Goal: Task Accomplishment & Management: Manage account settings

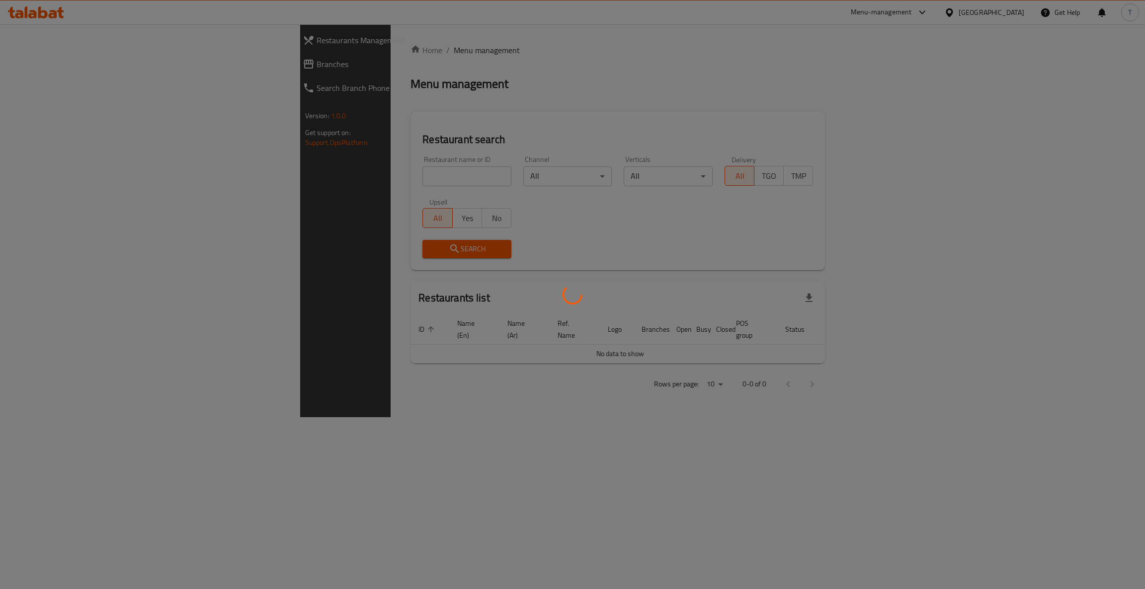
click at [367, 178] on div at bounding box center [572, 294] width 1145 height 589
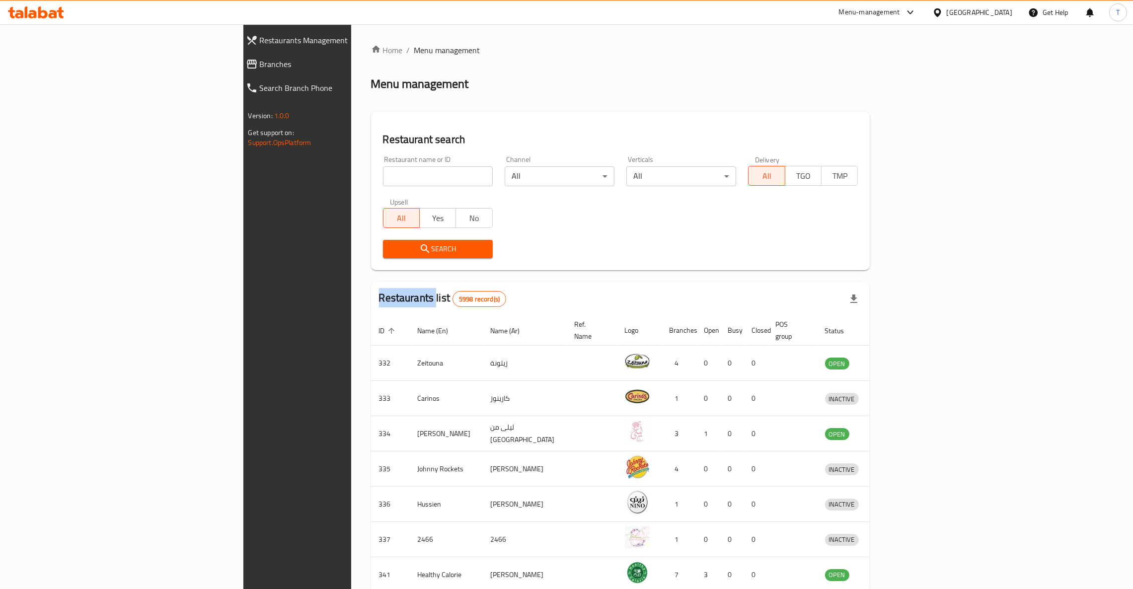
click at [367, 178] on div at bounding box center [566, 294] width 1133 height 589
click at [383, 178] on input "search" at bounding box center [438, 176] width 110 height 20
type input "Box it"
click button "Search" at bounding box center [438, 249] width 110 height 18
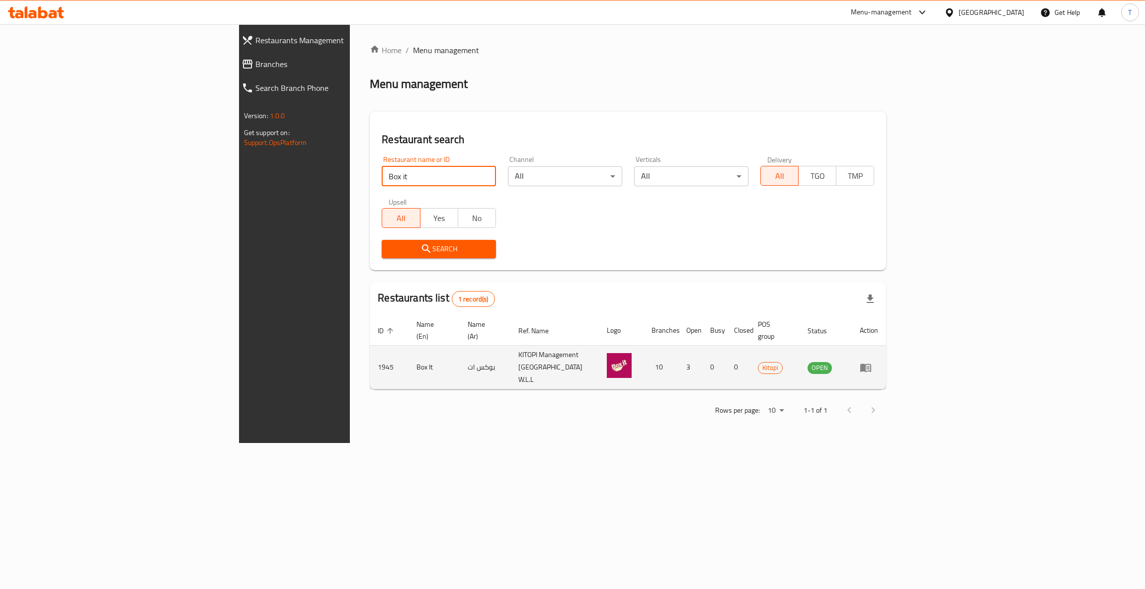
click at [878, 362] on link "enhanced table" at bounding box center [868, 368] width 18 height 12
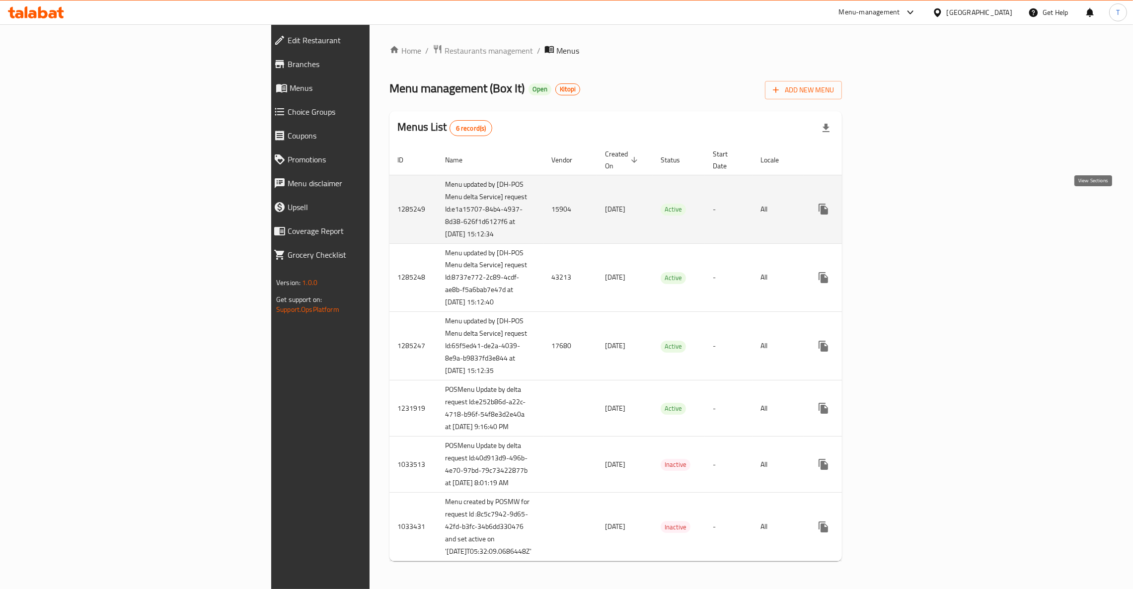
click at [900, 207] on icon "enhanced table" at bounding box center [895, 209] width 9 height 9
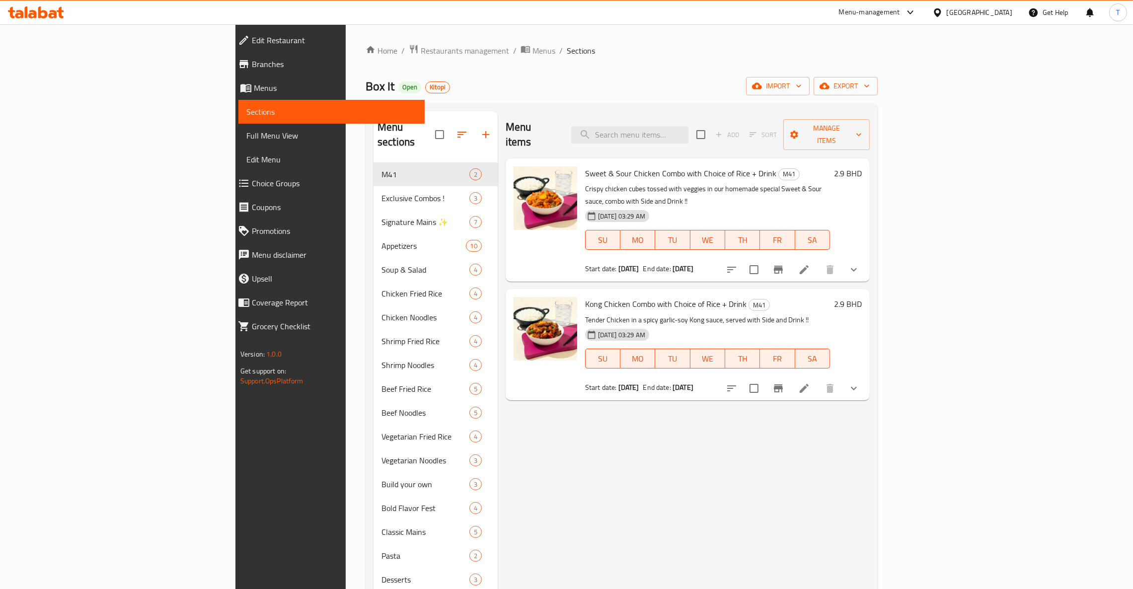
click at [860, 383] on icon "show more" at bounding box center [854, 389] width 12 height 12
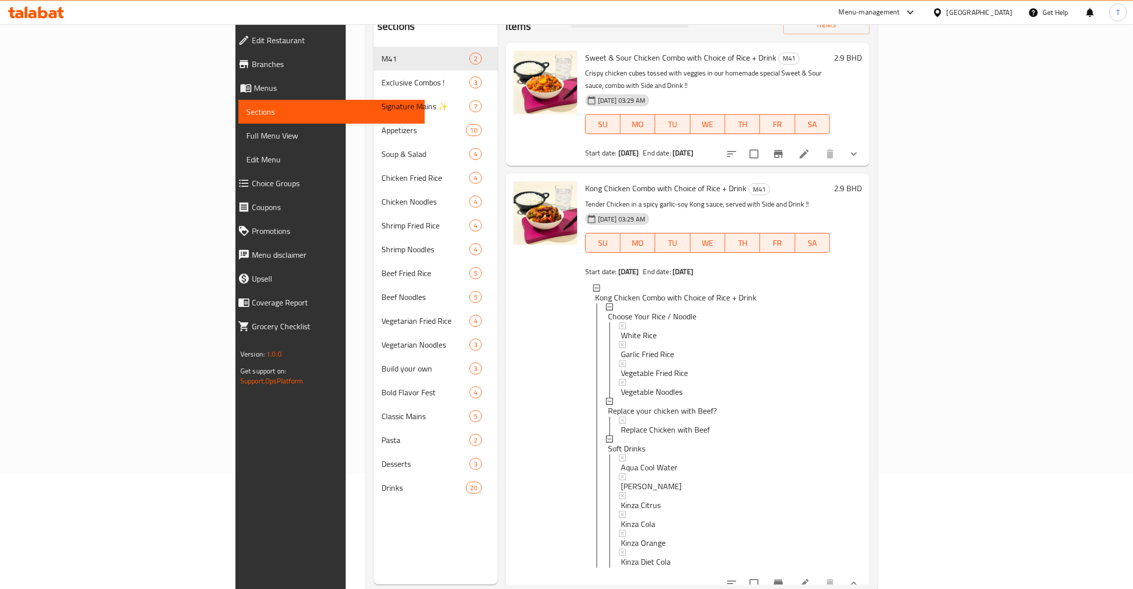
scroll to position [140, 0]
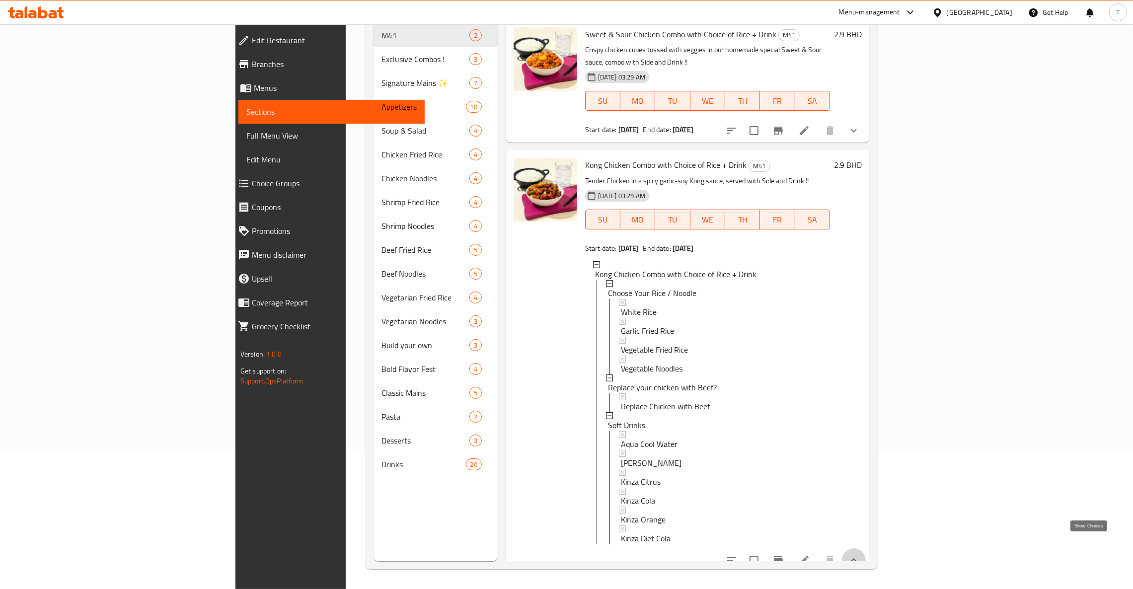
click at [860, 554] on icon "show more" at bounding box center [854, 560] width 12 height 12
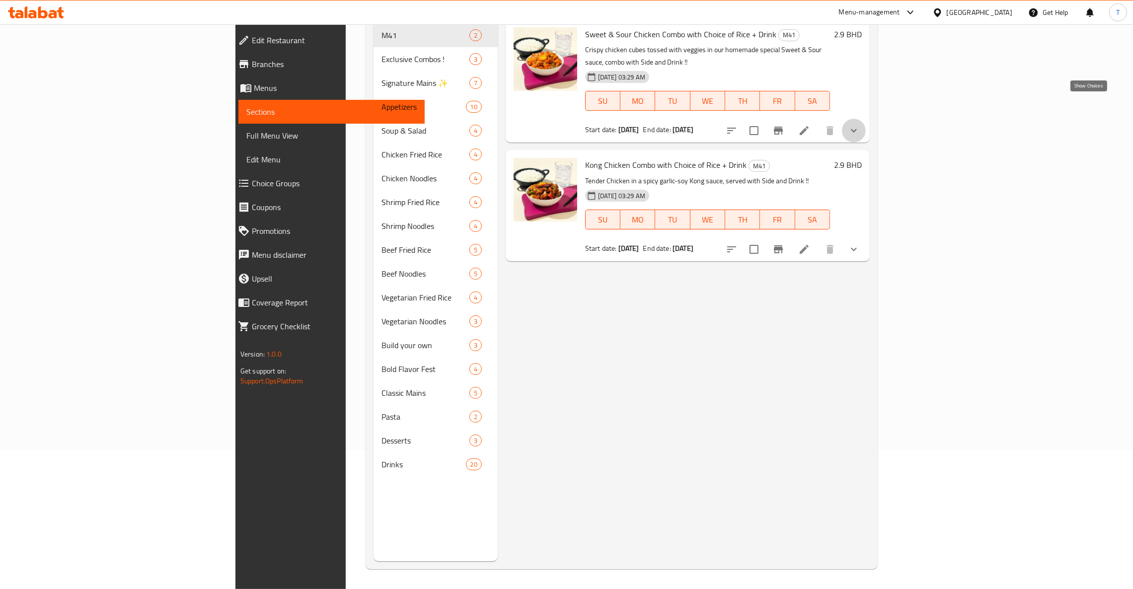
click at [860, 125] on icon "show more" at bounding box center [854, 131] width 12 height 12
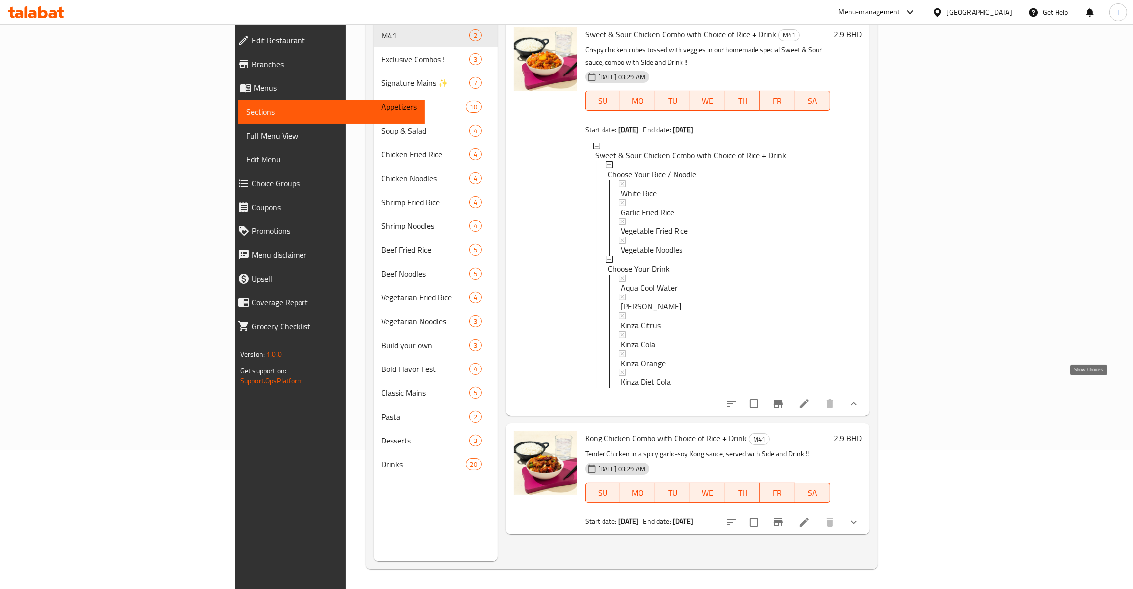
click at [860, 398] on icon "show more" at bounding box center [854, 404] width 12 height 12
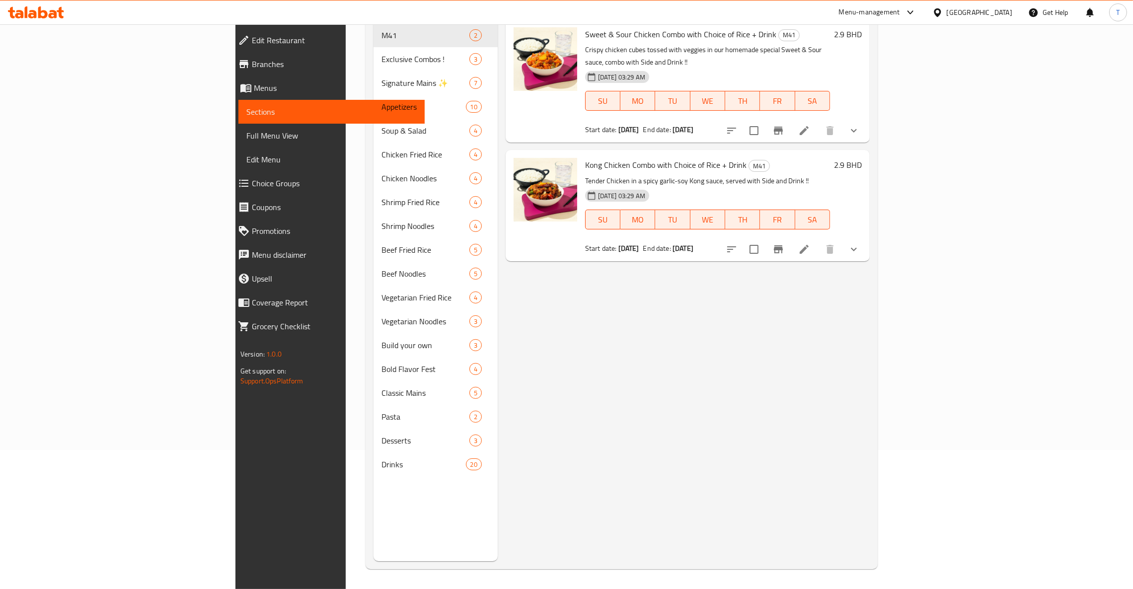
scroll to position [66, 0]
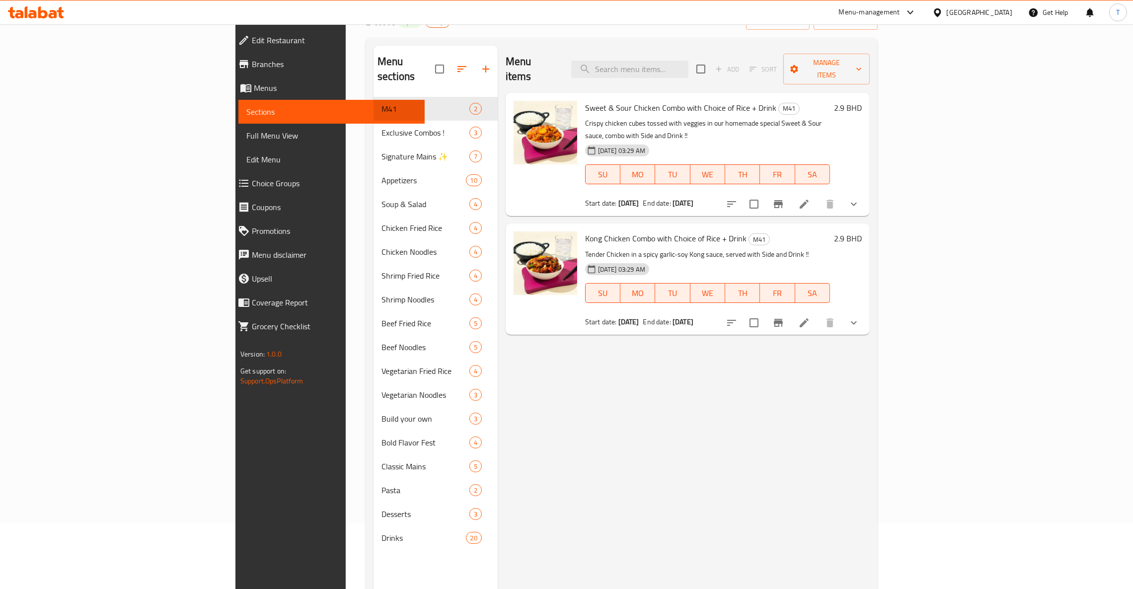
click at [557, 386] on div "Menu items Add Sort Manage items Sweet & Sour Chicken Combo with Choice of Rice…" at bounding box center [684, 340] width 372 height 589
click at [805, 470] on div "Menu items Add Sort Manage items Sweet & Sour Chicken Combo with Choice of Rice…" at bounding box center [684, 340] width 372 height 589
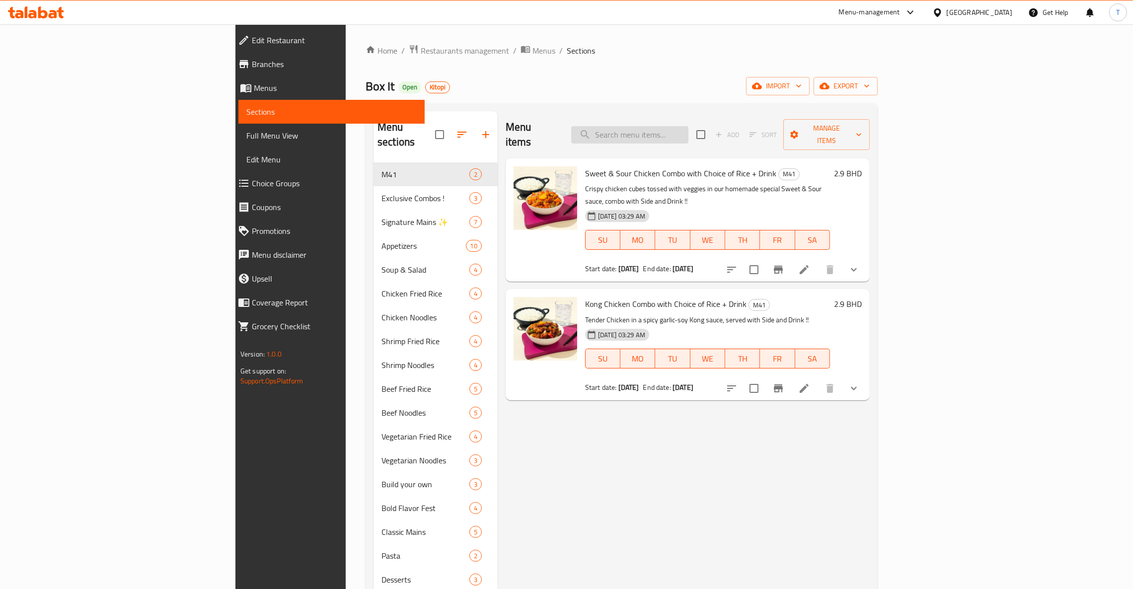
click at [689, 126] on input "search" at bounding box center [629, 134] width 117 height 17
type input "w"
click at [533, 53] on span "Menus" at bounding box center [544, 51] width 23 height 12
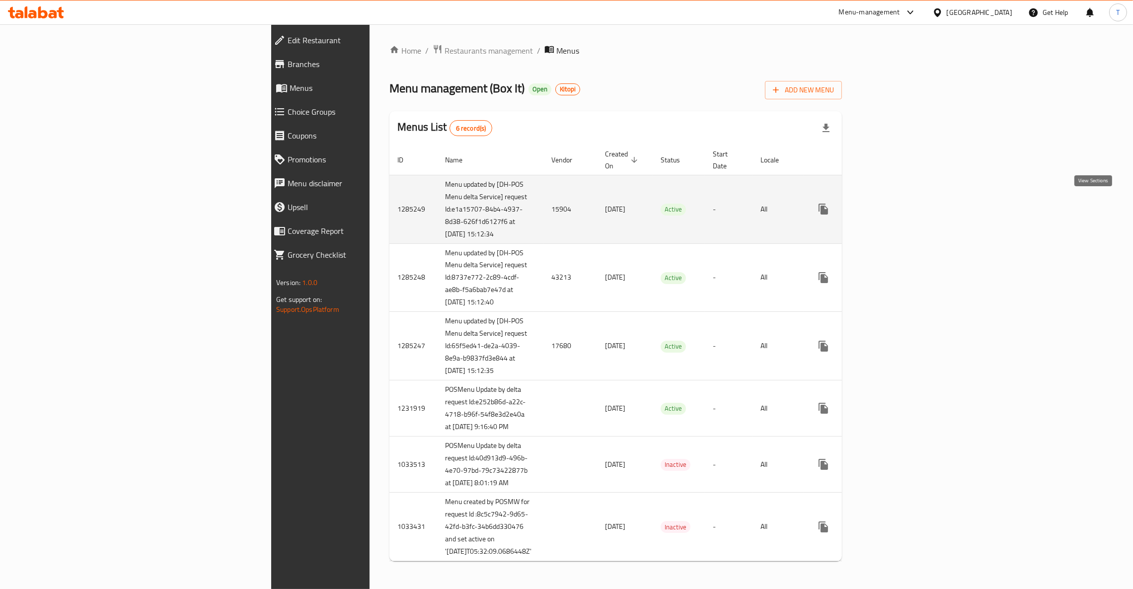
click at [901, 203] on icon "enhanced table" at bounding box center [895, 209] width 12 height 12
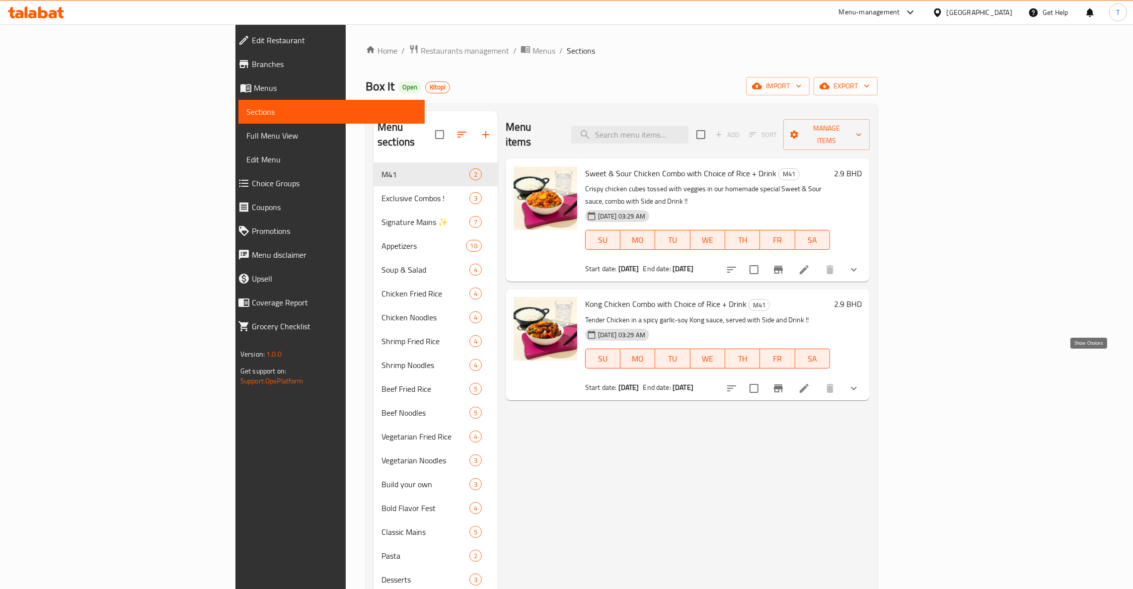
click at [860, 383] on icon "show more" at bounding box center [854, 389] width 12 height 12
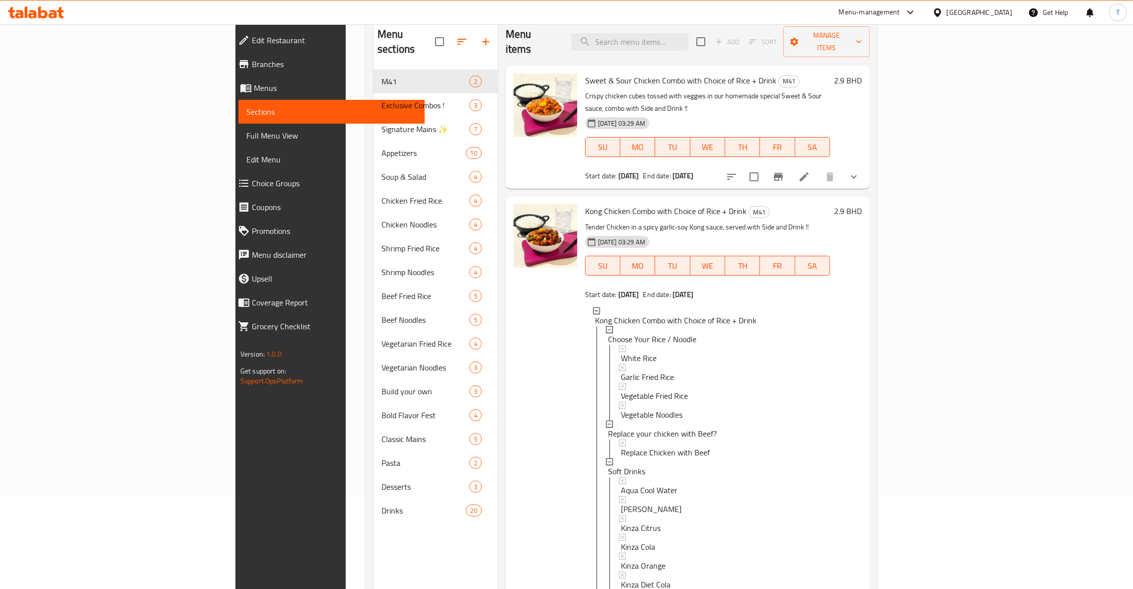
scroll to position [140, 0]
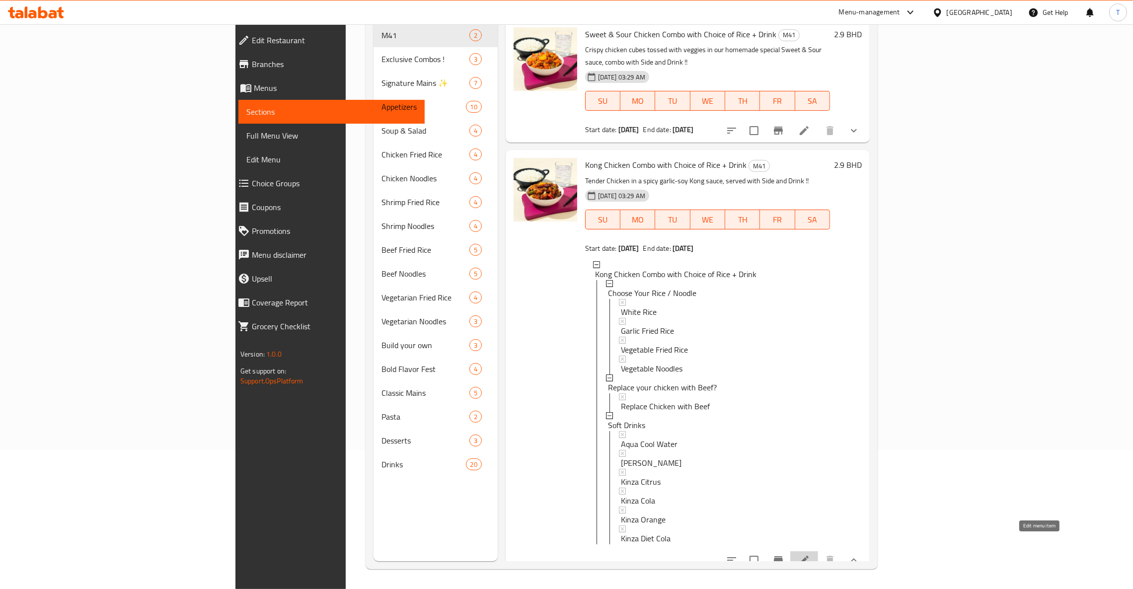
click at [810, 554] on icon at bounding box center [804, 560] width 12 height 12
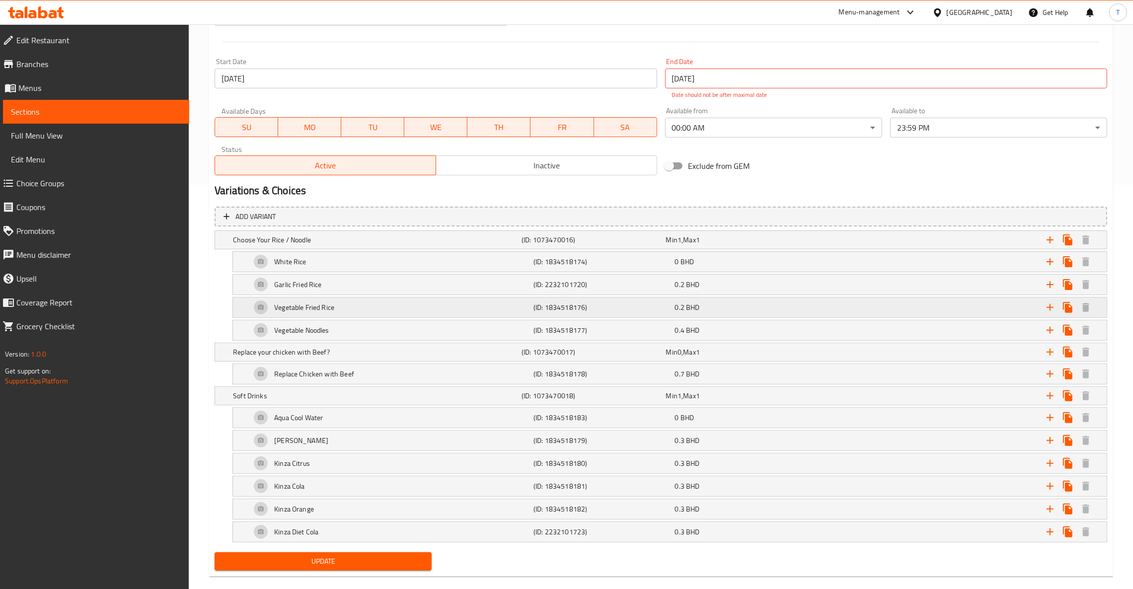
scroll to position [422, 0]
